Goal: Task Accomplishment & Management: Complete application form

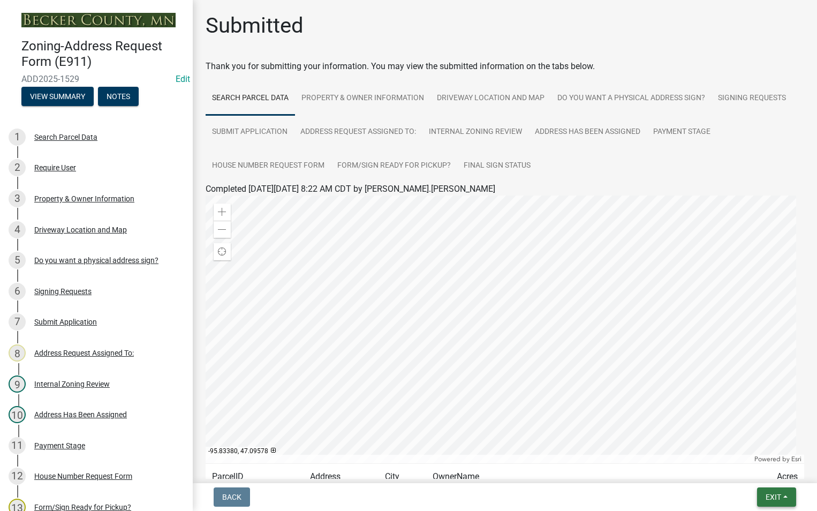
click at [765, 498] on span "Exit" at bounding box center [773, 496] width 16 height 9
click at [740, 472] on button "Save & Exit" at bounding box center [753, 469] width 86 height 26
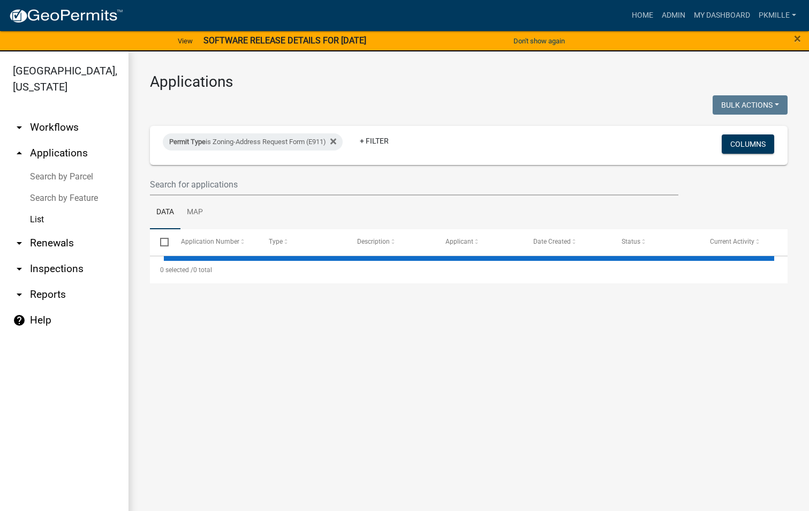
select select "2: 50"
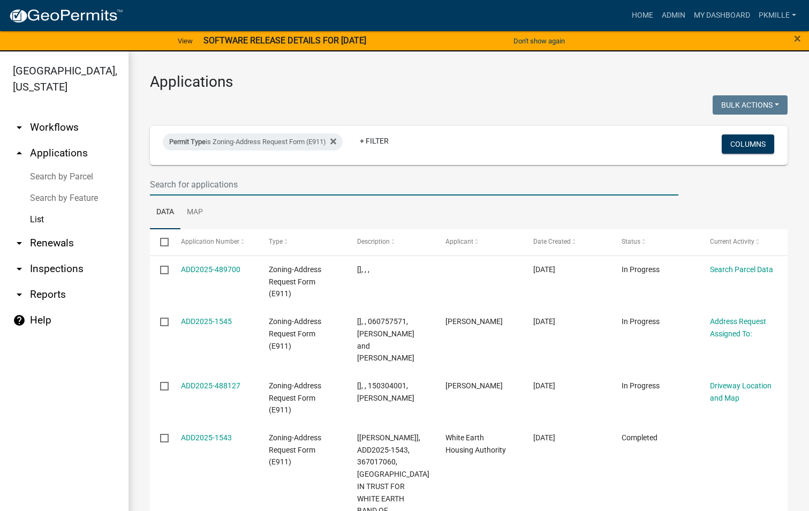
click at [217, 181] on input "text" at bounding box center [414, 184] width 528 height 22
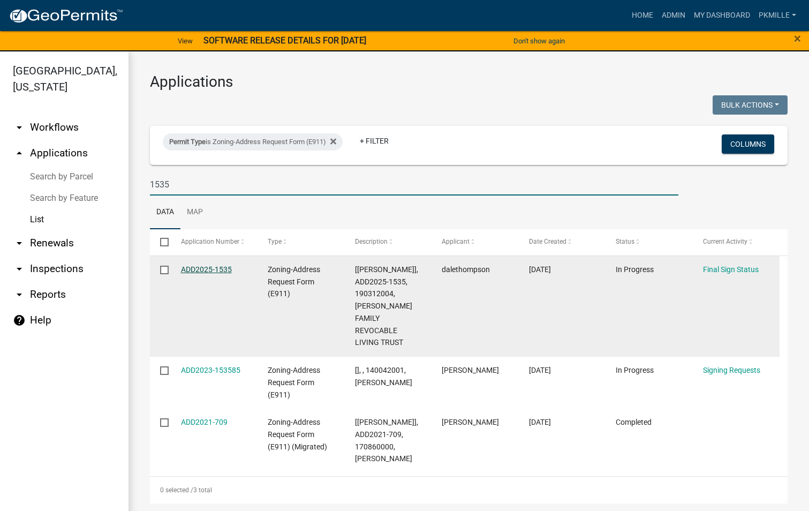
type input "1535"
click at [192, 272] on link "ADD2025-1535" at bounding box center [206, 269] width 51 height 9
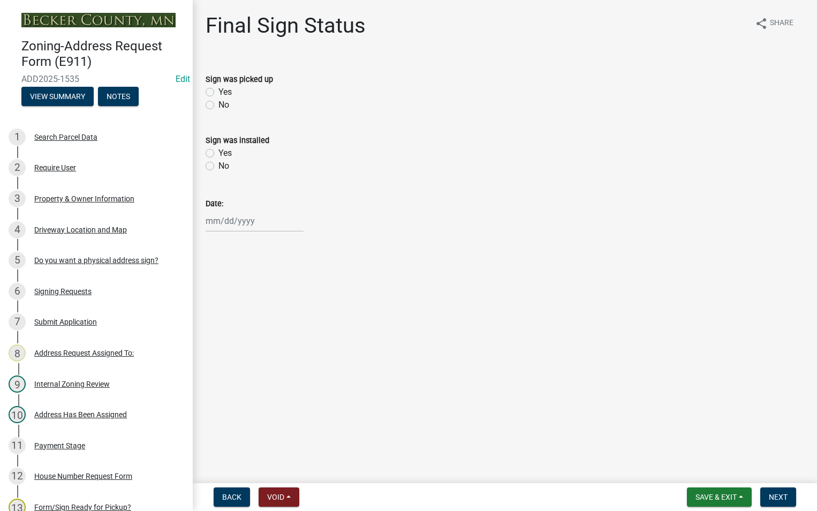
click at [218, 89] on label "Yes" at bounding box center [224, 92] width 13 height 13
click at [218, 89] on input "Yes" at bounding box center [221, 89] width 7 height 7
radio input "true"
click at [204, 223] on div "Date:" at bounding box center [505, 207] width 615 height 50
select select "10"
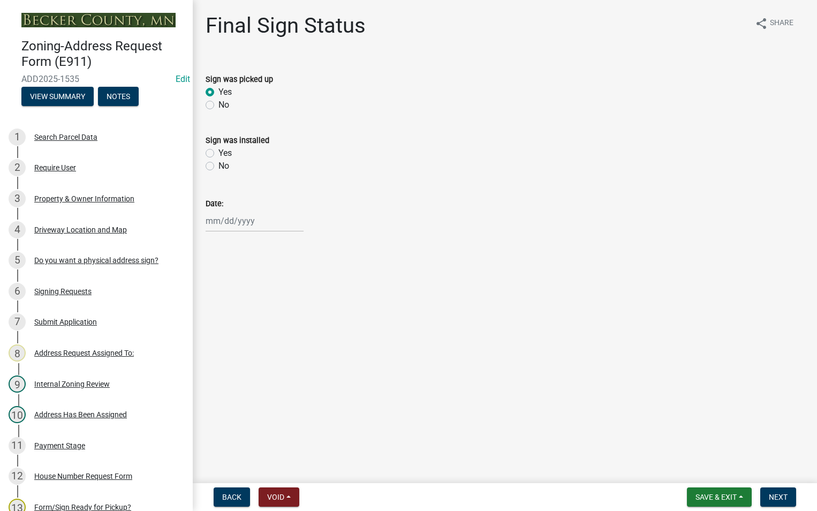
select select "2025"
click at [207, 223] on div "[PERSON_NAME] Feb Mar Apr [PERSON_NAME][DATE] Oct Nov [DATE] 1526 1527 1528 152…" at bounding box center [255, 221] width 98 height 22
click at [251, 292] on div "8" at bounding box center [250, 294] width 17 height 17
type input "[DATE]"
click at [738, 501] on button "Save & Exit" at bounding box center [719, 496] width 65 height 19
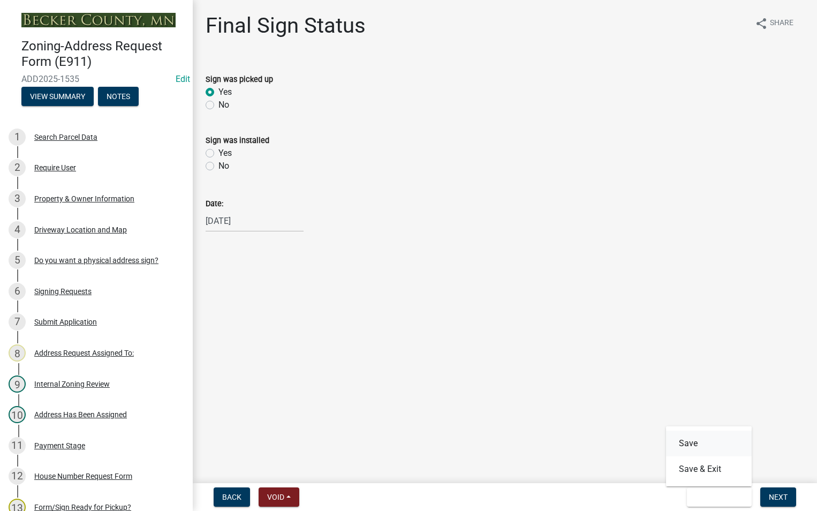
click at [708, 450] on button "Save" at bounding box center [709, 443] width 86 height 26
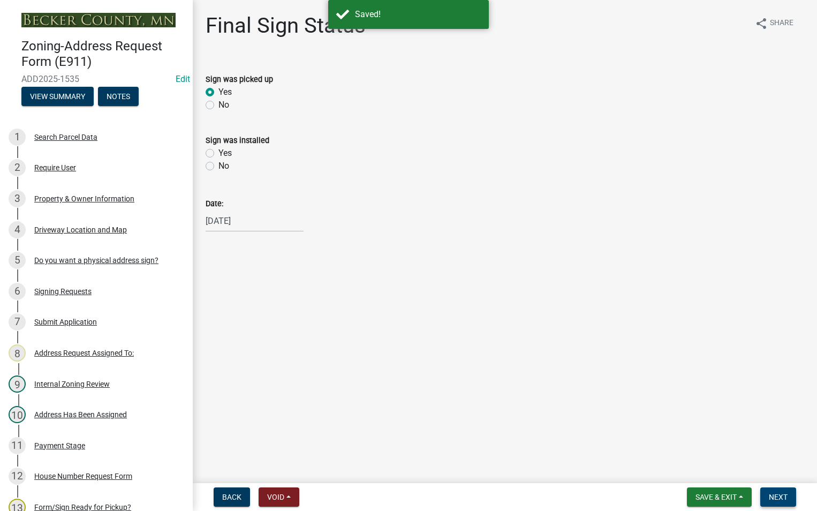
click at [770, 494] on span "Next" at bounding box center [778, 496] width 19 height 9
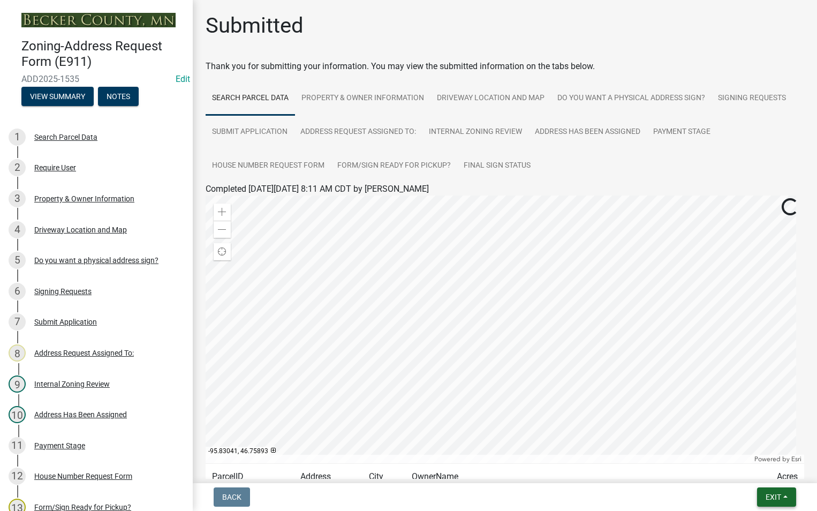
click at [765, 494] on span "Exit" at bounding box center [773, 496] width 16 height 9
click at [759, 467] on button "Save & Exit" at bounding box center [753, 469] width 86 height 26
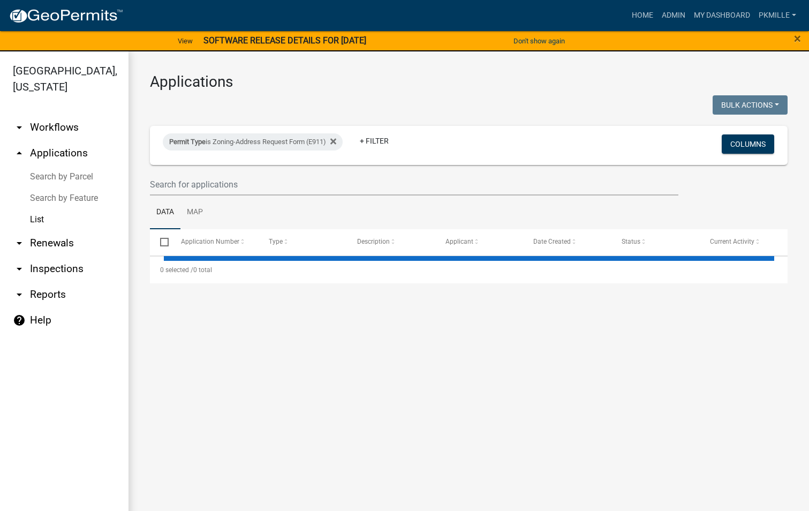
select select "2: 50"
